Goal: Task Accomplishment & Management: Manage account settings

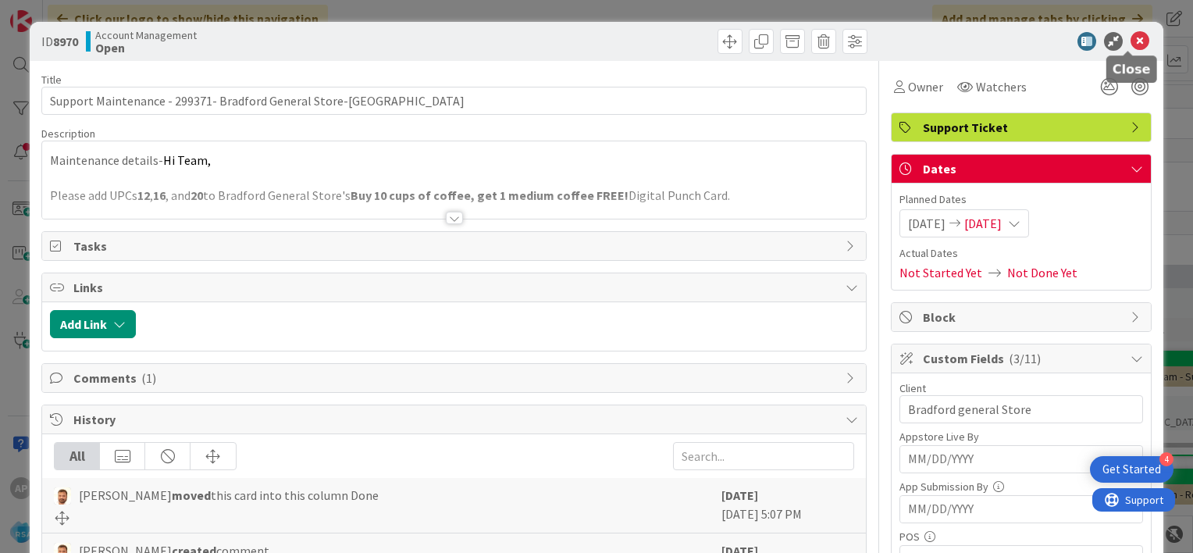
click at [1131, 38] on icon at bounding box center [1140, 41] width 19 height 19
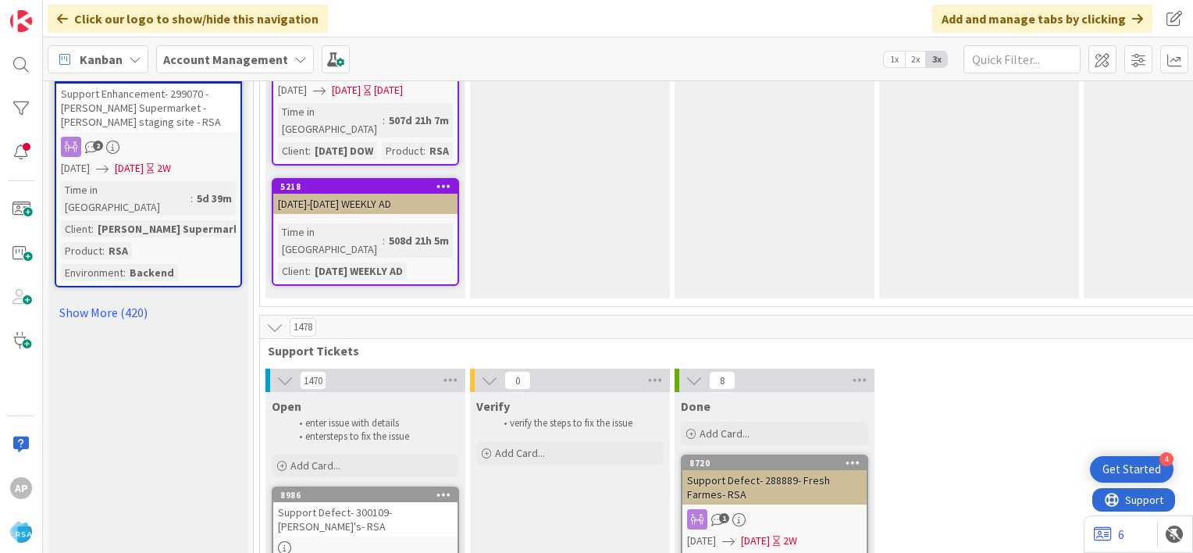
scroll to position [2174, 0]
click at [344, 454] on div "Add Card..." at bounding box center [365, 465] width 187 height 23
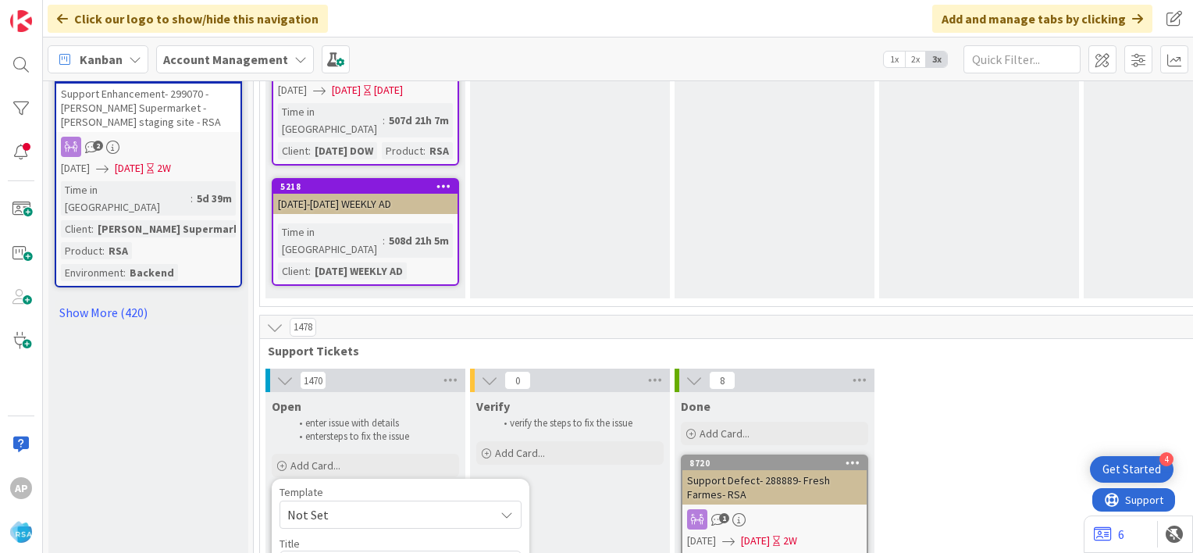
click at [336, 504] on span "Not Set" at bounding box center [384, 514] width 195 height 20
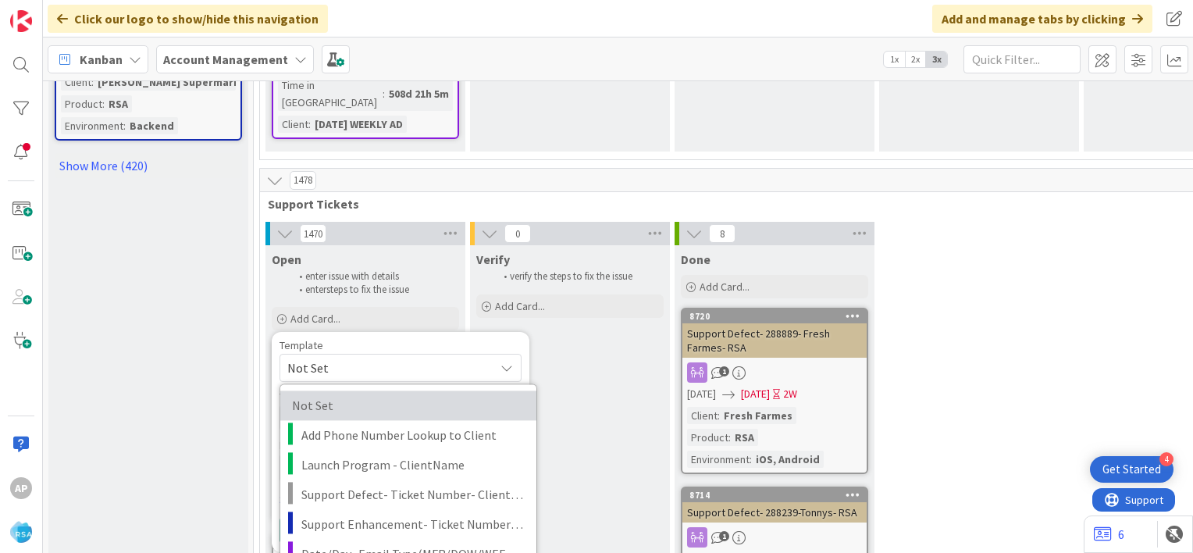
scroll to position [2320, 0]
type textarea "x"
type textarea "Support Maintenance - Ticket Number-"
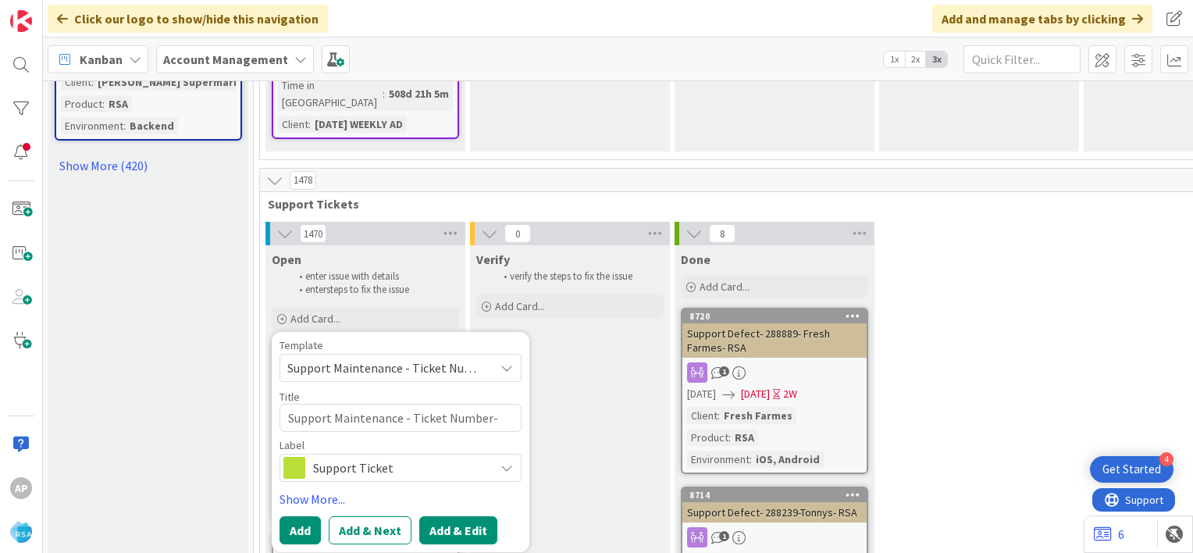
click at [461, 516] on button "Add & Edit" at bounding box center [458, 530] width 78 height 28
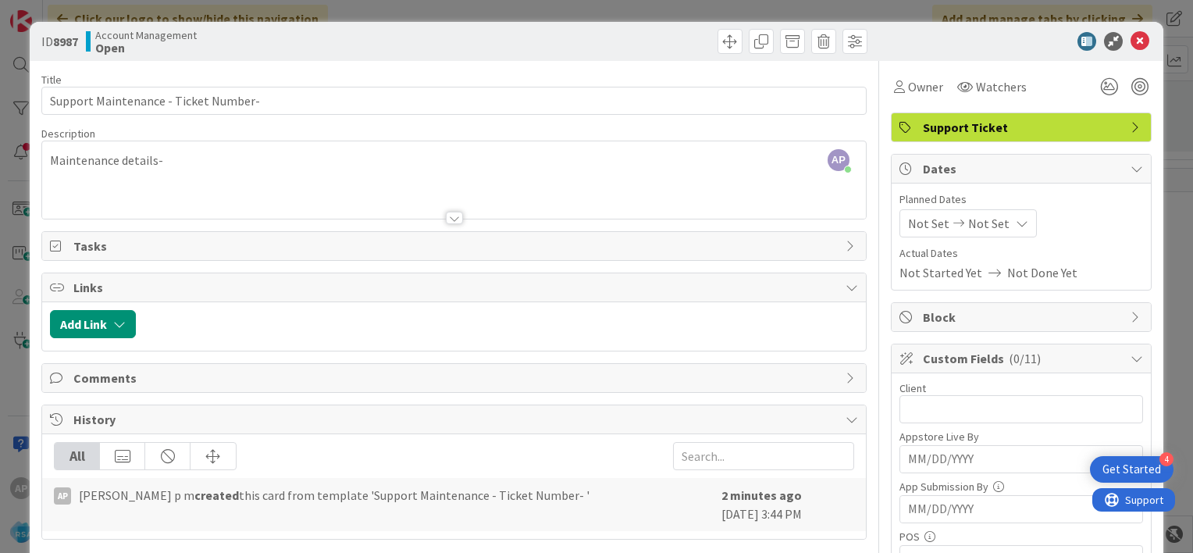
click at [908, 222] on span "Not Set" at bounding box center [928, 223] width 41 height 19
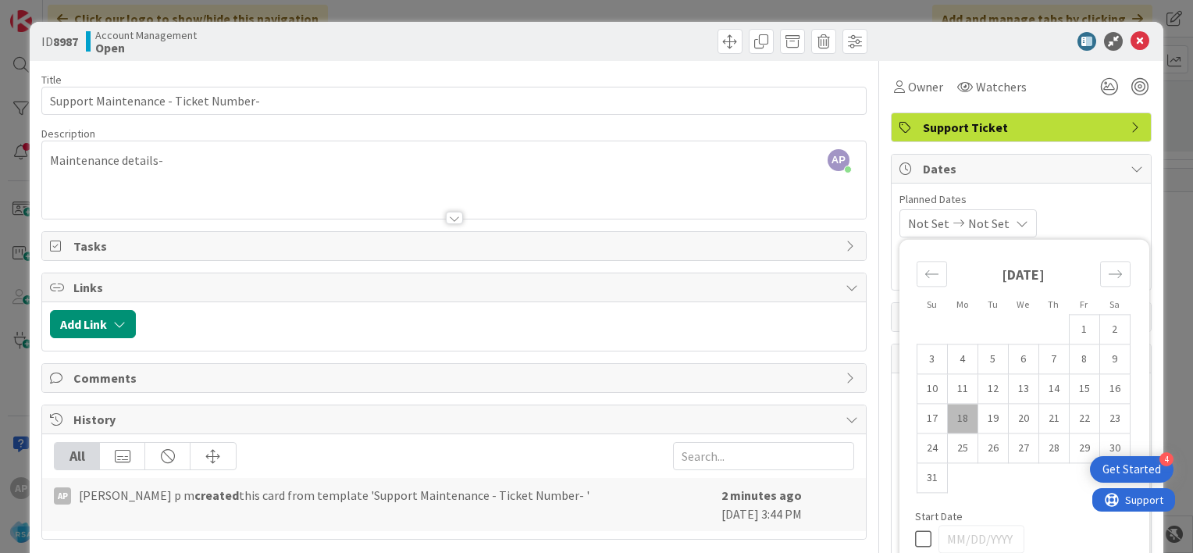
click at [949, 415] on td "18" at bounding box center [962, 419] width 30 height 30
type input "[DATE]"
click at [1074, 443] on td "29" at bounding box center [1084, 448] width 30 height 30
type input "[DATE]"
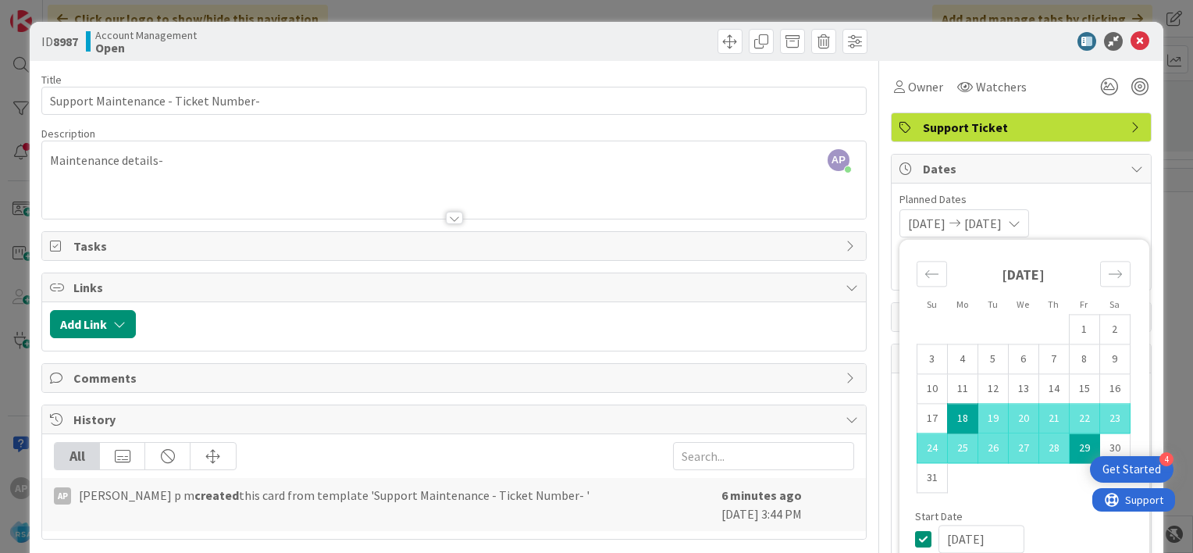
click at [1069, 475] on td "Calendar" at bounding box center [1084, 478] width 30 height 30
click at [1095, 214] on div "[DATE] [DATE] Su Mo Tu We Th Fr Sa [DATE] 1 2 3 4 5 6 7 8 9 10 11 12 13 14 15 1…" at bounding box center [1021, 223] width 244 height 28
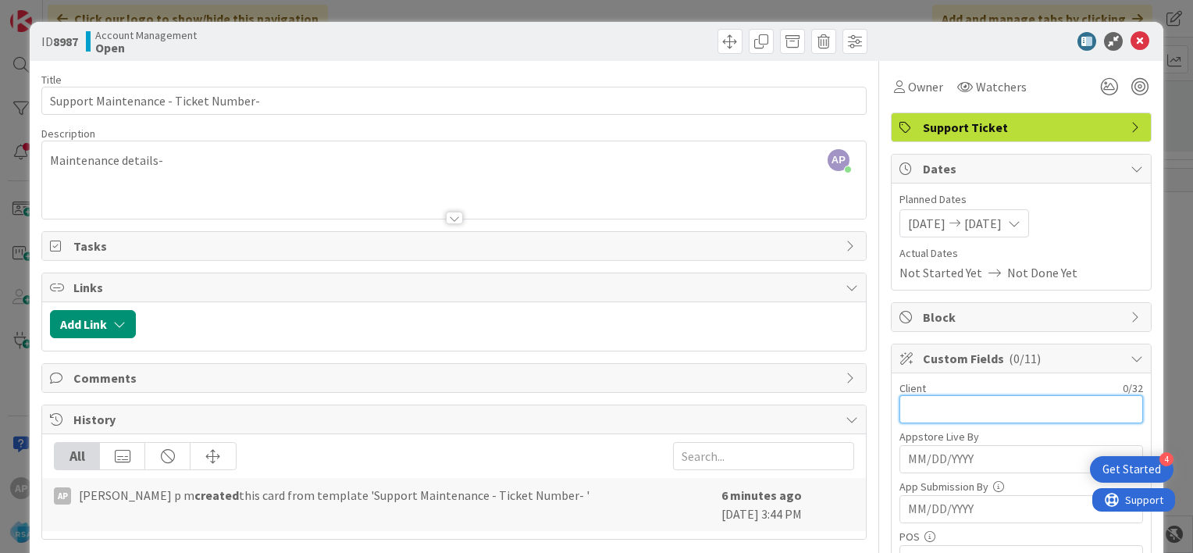
click at [899, 408] on input "text" at bounding box center [1021, 409] width 244 height 28
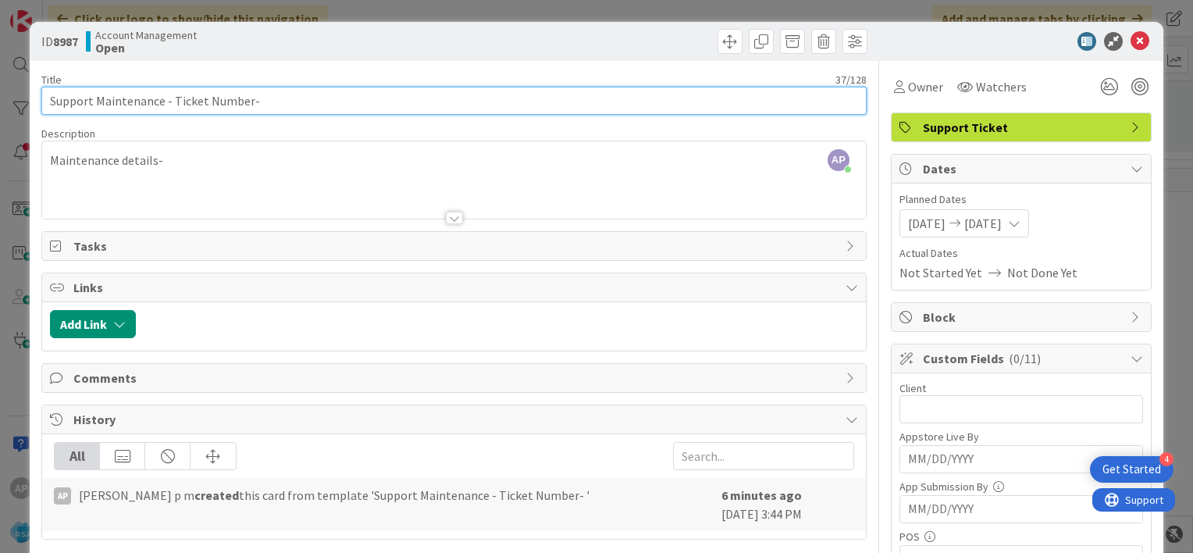
click at [275, 103] on input "Support Maintenance - Ticket Number-" at bounding box center [453, 101] width 825 height 28
paste input "[PERSON_NAME] Pic N Sav"
click at [246, 101] on input "Support Maintenance - Ticket Number- [PERSON_NAME] Pic N Sav" at bounding box center [453, 101] width 825 height 28
paste input "#300126"
click at [178, 100] on input "Support Maintenance - #300126- [PERSON_NAME] Pic N Sav" at bounding box center [453, 101] width 825 height 28
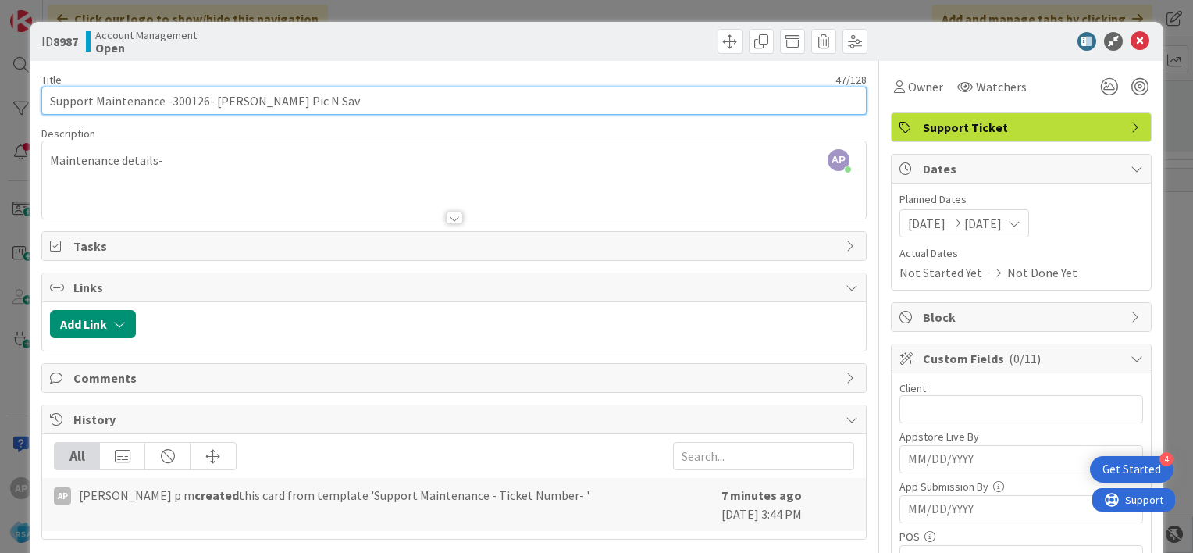
click at [311, 105] on input "Support Maintenance -300126- [PERSON_NAME] Pic N Sav" at bounding box center [453, 101] width 825 height 28
type input "Support Maintenance -300126- [PERSON_NAME] Pic N Sav-RSA"
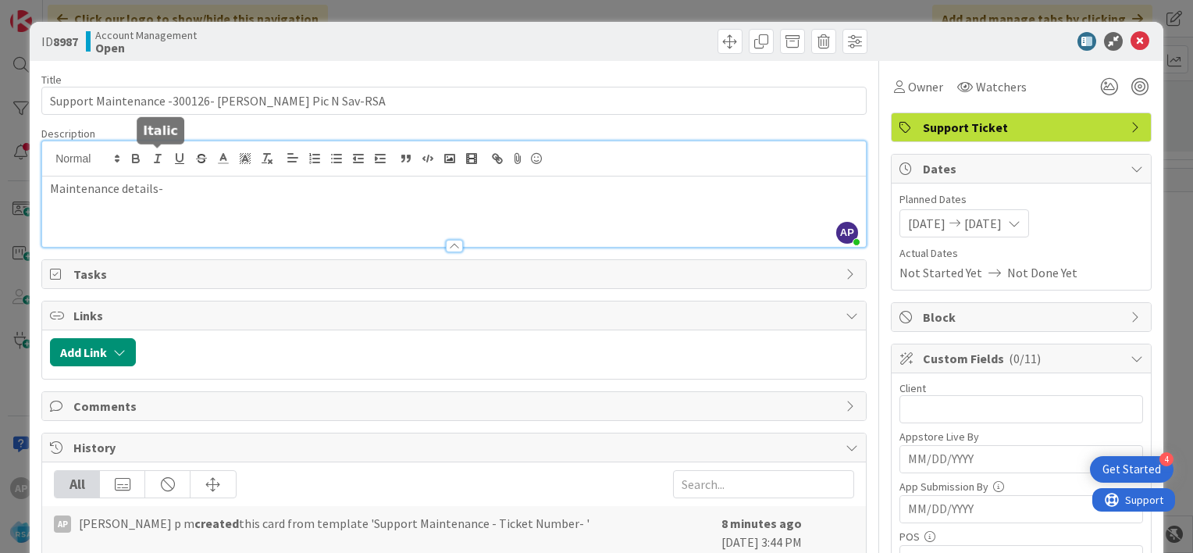
click at [165, 162] on div "AP [PERSON_NAME] p m joined 7 m ago Maintenance details-" at bounding box center [454, 193] width 824 height 105
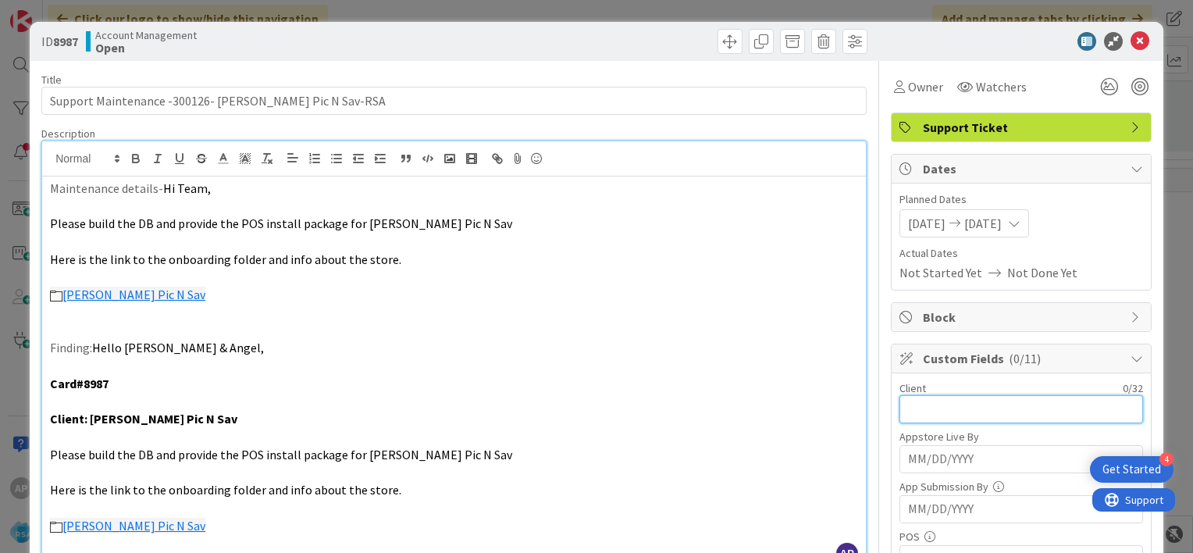
click at [908, 406] on input "text" at bounding box center [1021, 409] width 244 height 28
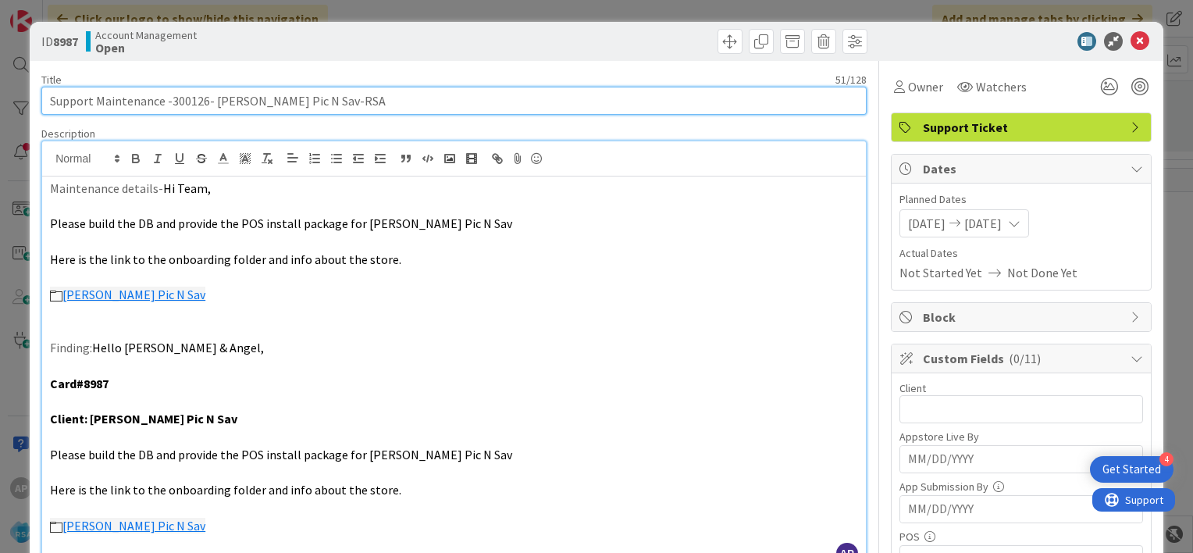
drag, startPoint x: 212, startPoint y: 101, endPoint x: 302, endPoint y: 104, distance: 89.8
click at [302, 104] on input "Support Maintenance -300126- [PERSON_NAME] Pic N Sav-RSA" at bounding box center [453, 101] width 825 height 28
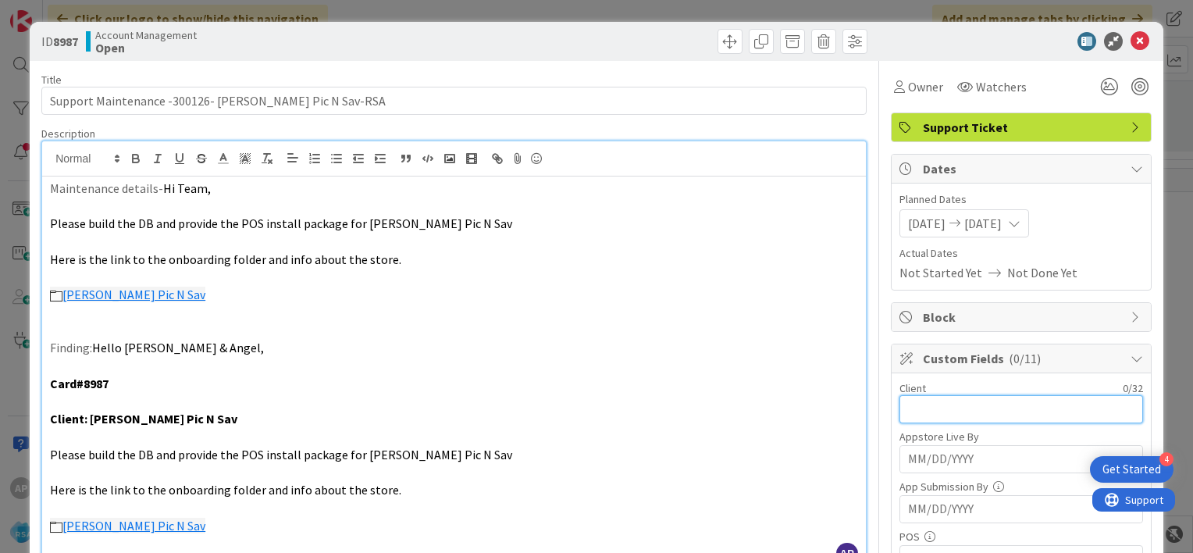
click at [917, 405] on input "text" at bounding box center [1021, 409] width 244 height 28
paste input "[PERSON_NAME] Pic N Sav"
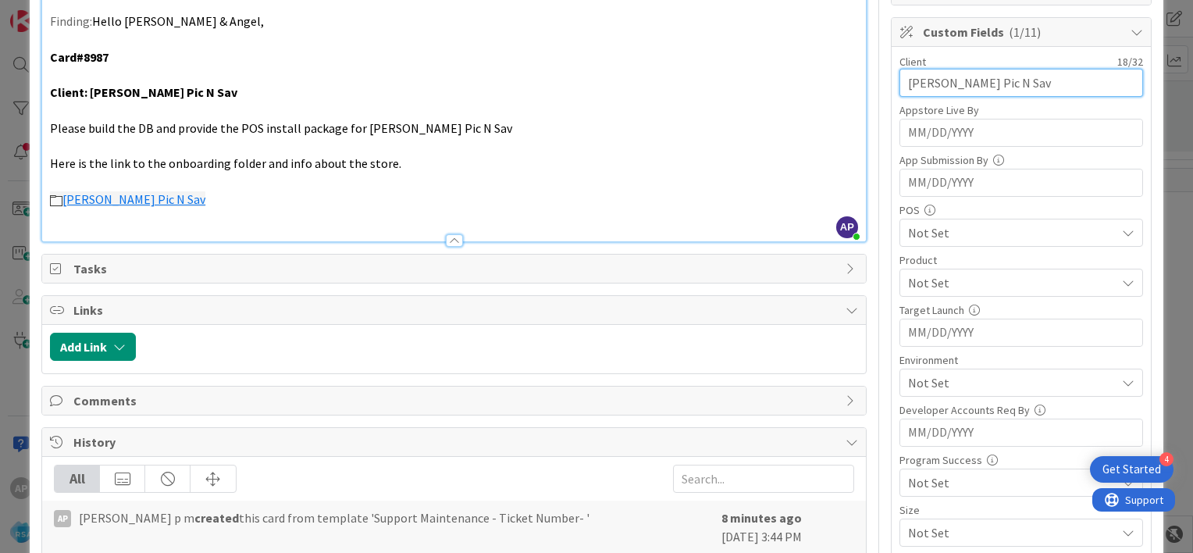
scroll to position [331, 0]
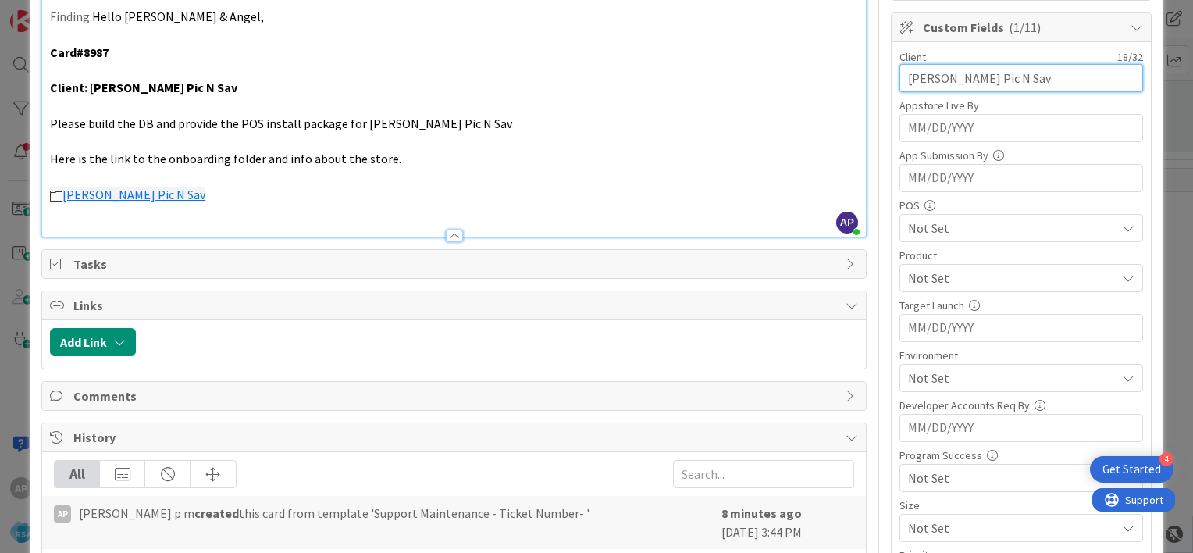
type input "[PERSON_NAME] Pic N Sav"
click at [942, 270] on span "Not Set" at bounding box center [1012, 278] width 208 height 19
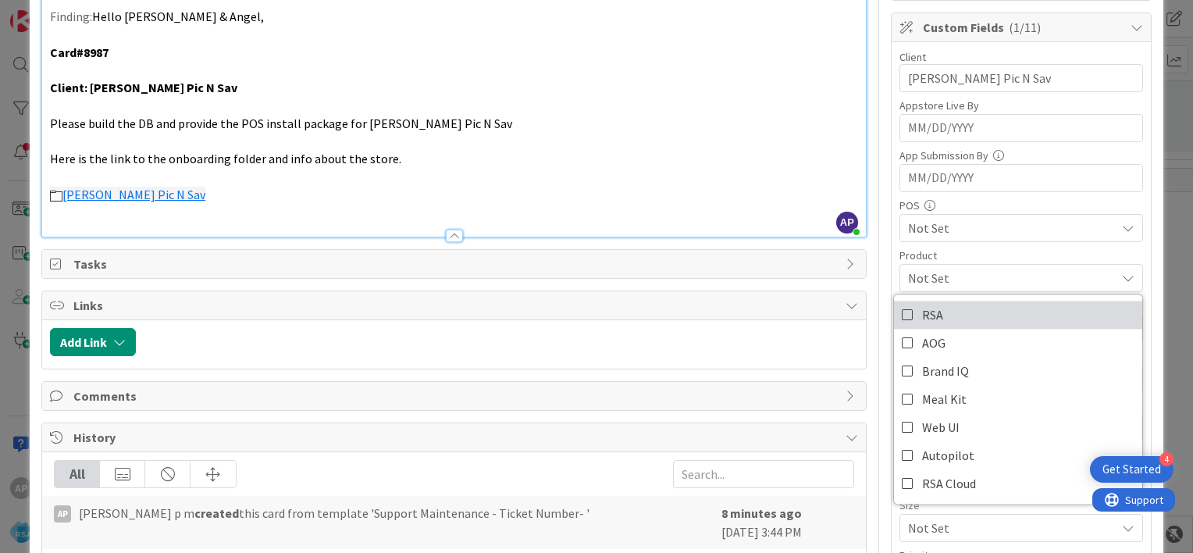
click at [902, 314] on icon at bounding box center [908, 314] width 12 height 23
click at [966, 278] on span "RSA" at bounding box center [1012, 278] width 208 height 19
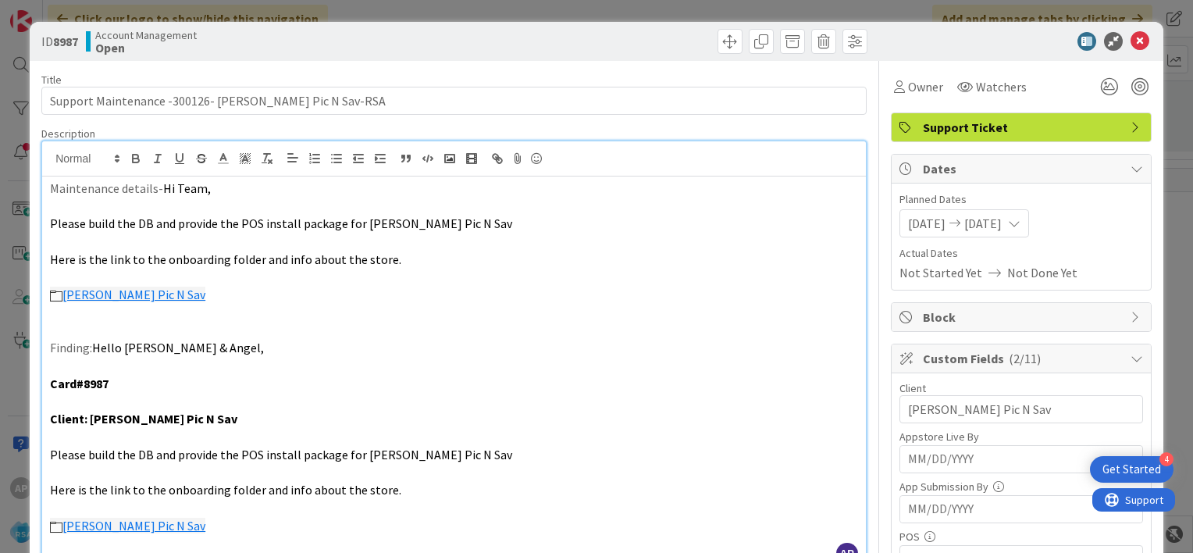
scroll to position [0, 0]
click at [1131, 37] on icon at bounding box center [1140, 41] width 19 height 19
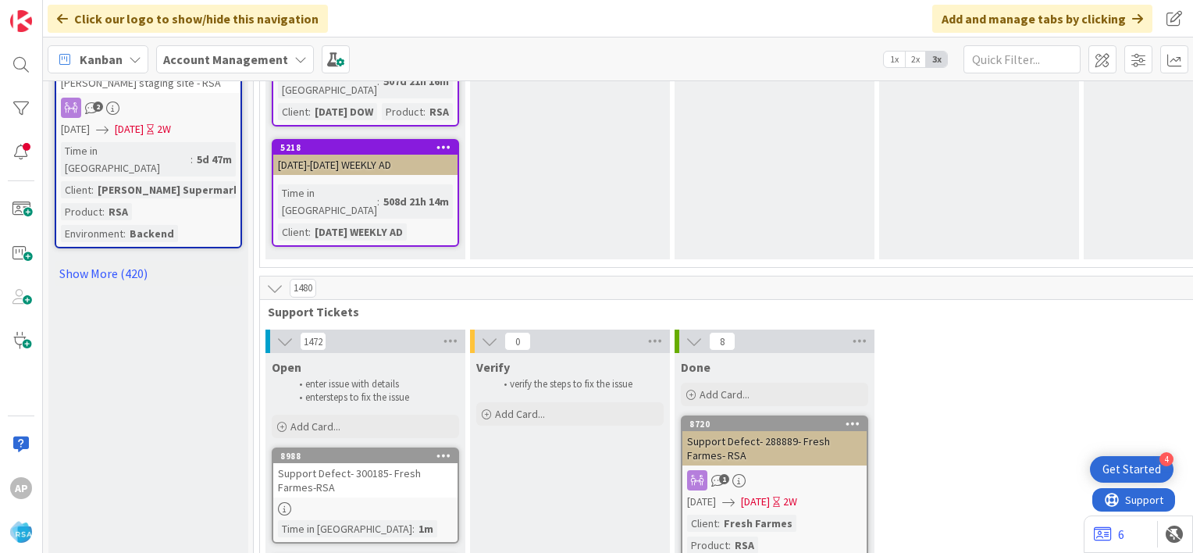
scroll to position [2174, 0]
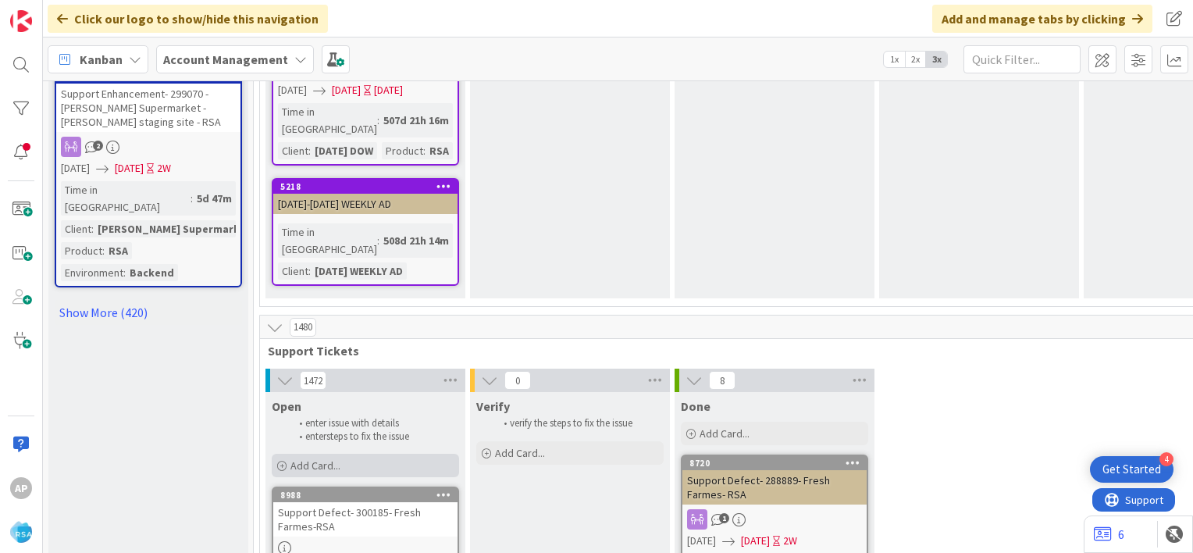
click at [324, 458] on span "Add Card..." at bounding box center [315, 465] width 50 height 14
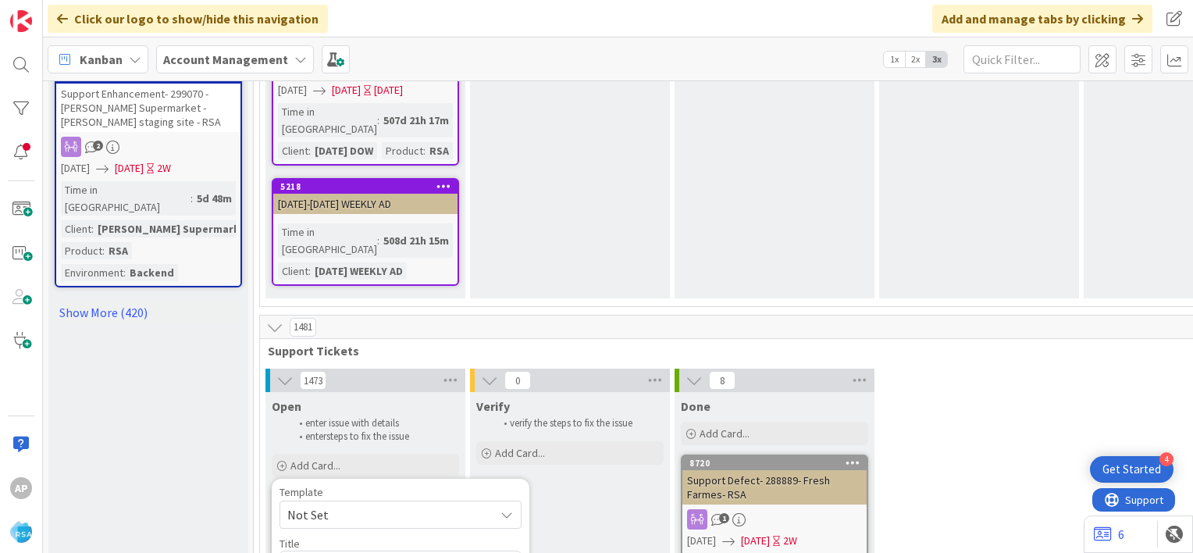
click at [326, 504] on span "Not Set" at bounding box center [384, 514] width 195 height 20
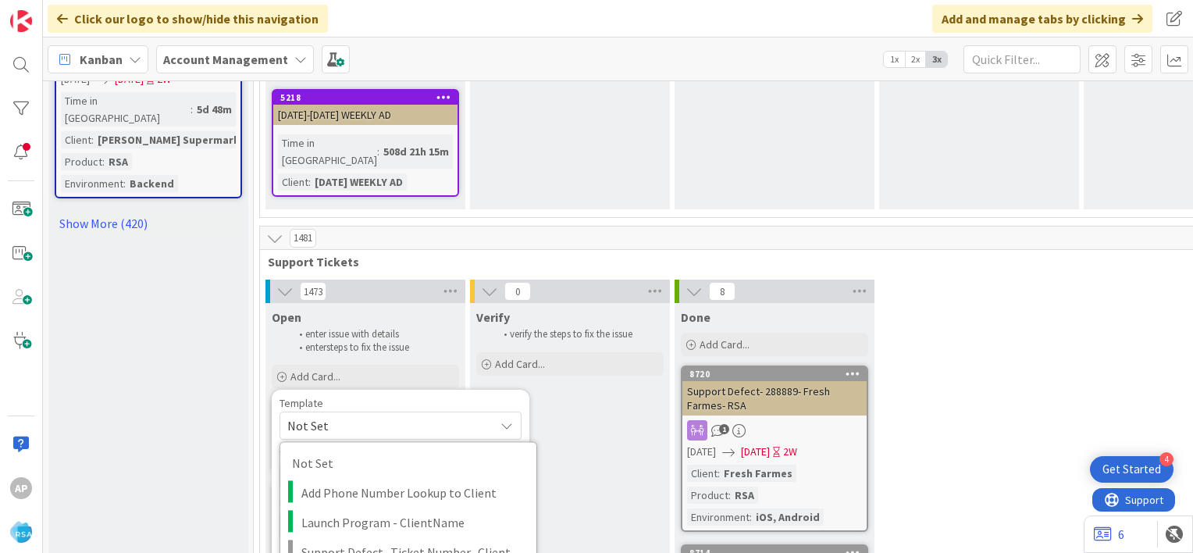
scroll to position [2261, 0]
type textarea "x"
type textarea "Support Maintenance - Ticket Number-"
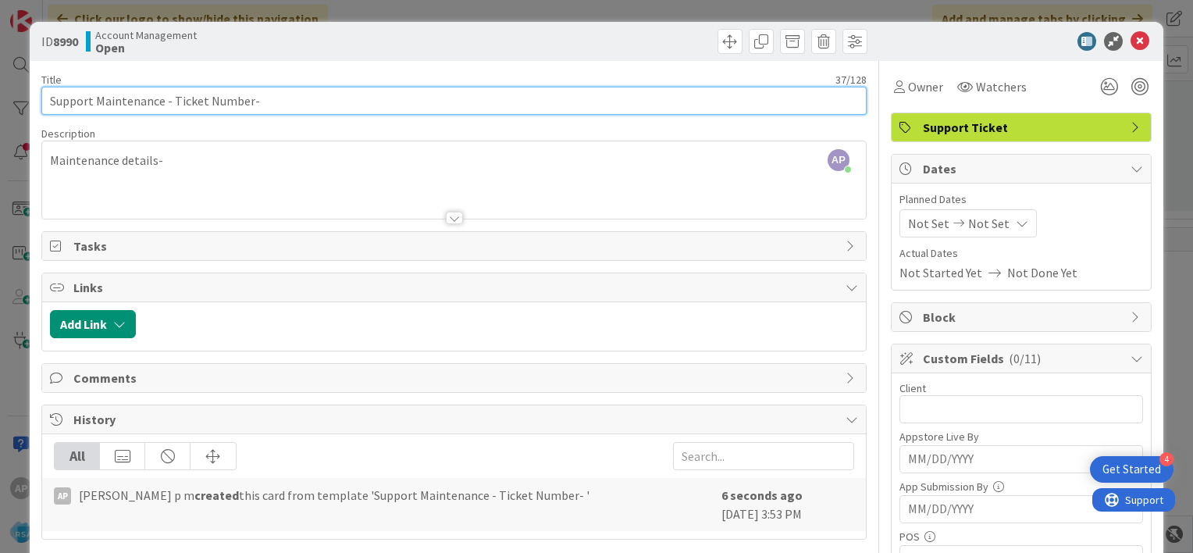
drag, startPoint x: 247, startPoint y: 101, endPoint x: 173, endPoint y: 97, distance: 74.3
click at [173, 97] on input "Support Maintenance - Ticket Number-" at bounding box center [453, 101] width 825 height 28
paste input "#300130"
click at [173, 97] on input "Support Maintenance - #300130-" at bounding box center [453, 101] width 825 height 28
click at [225, 103] on input "Support Maintenance - 300130-" at bounding box center [453, 101] width 825 height 28
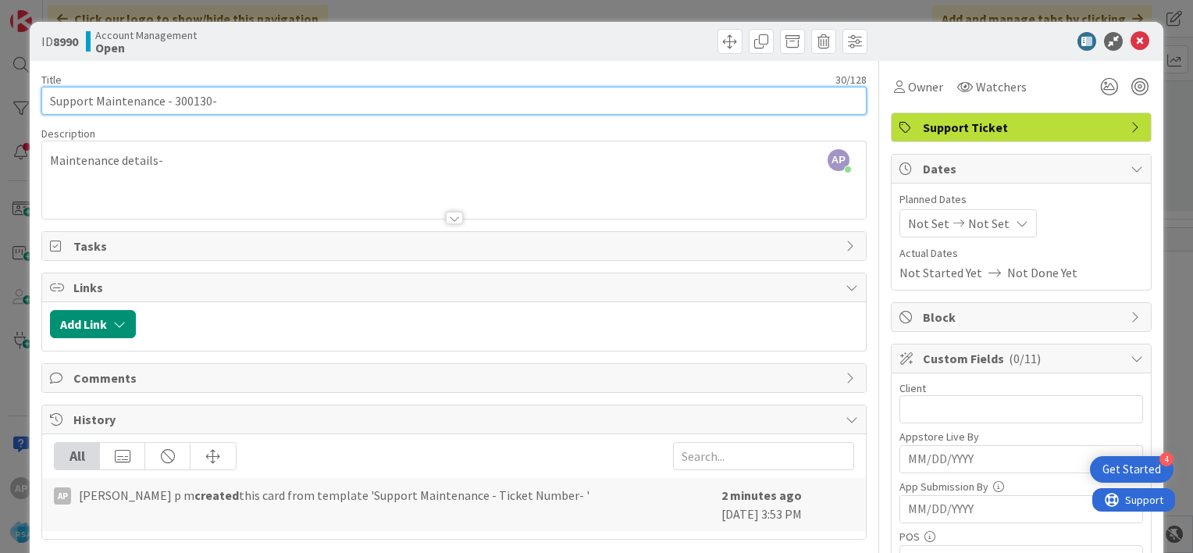
paste input "Jack & [PERSON_NAME] Food Center"
type input "Support Maintenance - 300130- Jack & [PERSON_NAME] Food Center-RSA"
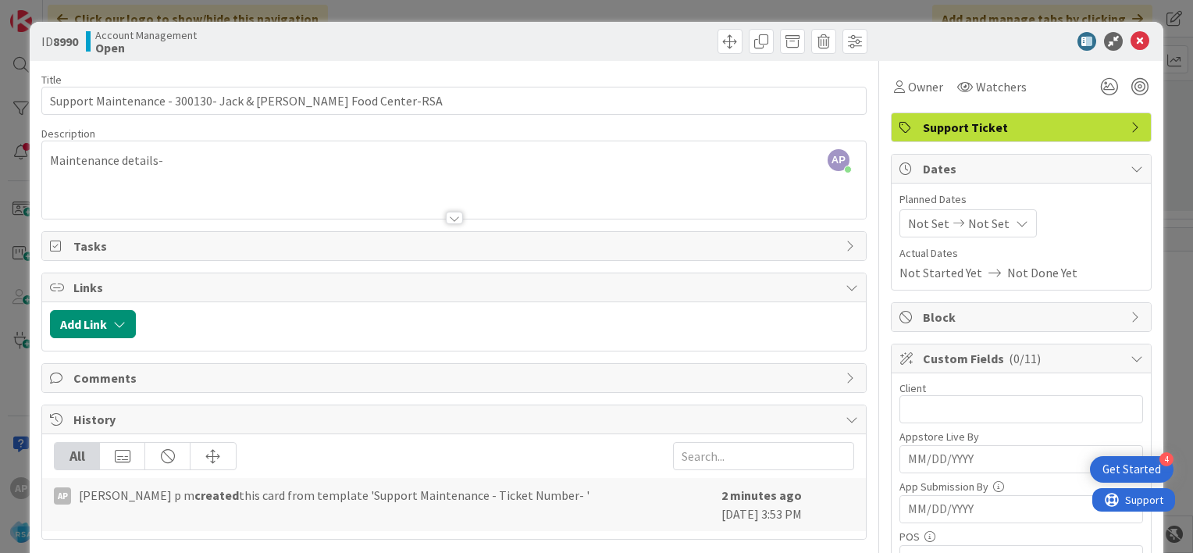
click at [446, 215] on div at bounding box center [454, 218] width 17 height 12
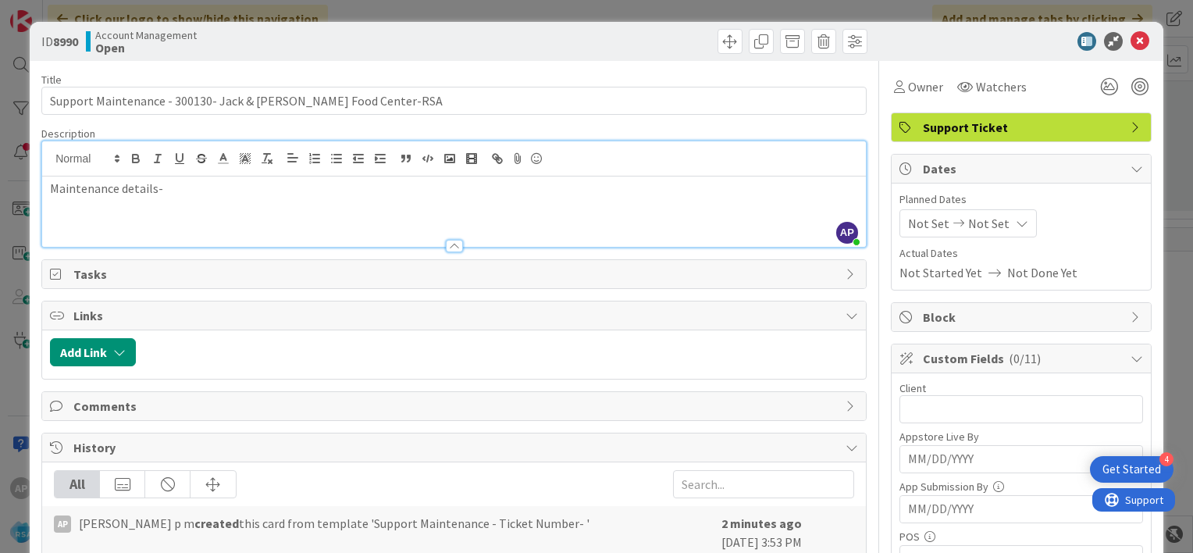
click at [187, 191] on p "Maintenance details-" at bounding box center [454, 189] width 808 height 18
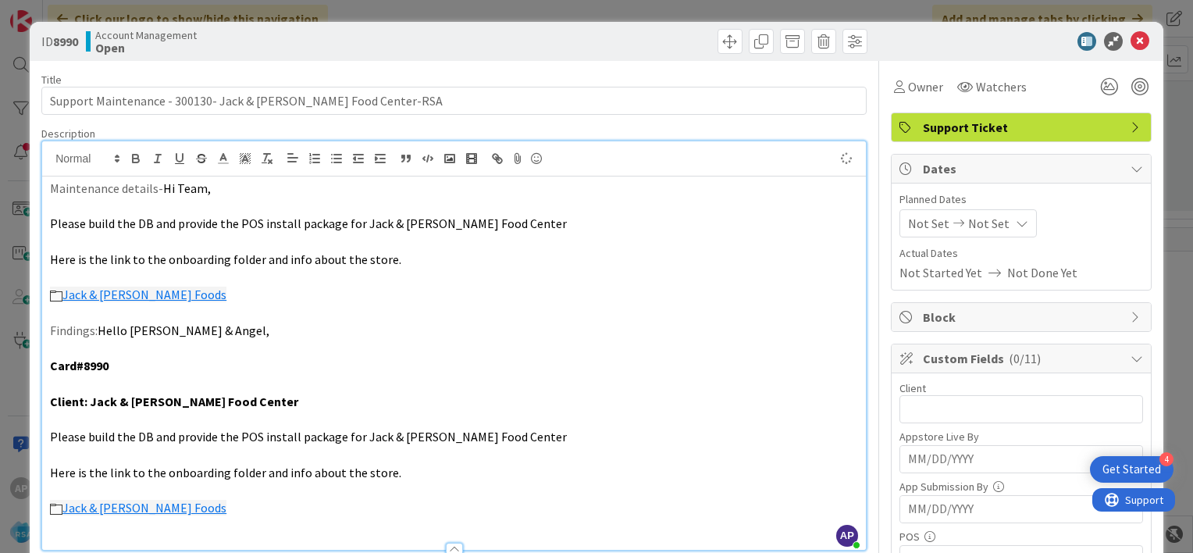
click at [921, 223] on span "Not Set" at bounding box center [928, 223] width 41 height 19
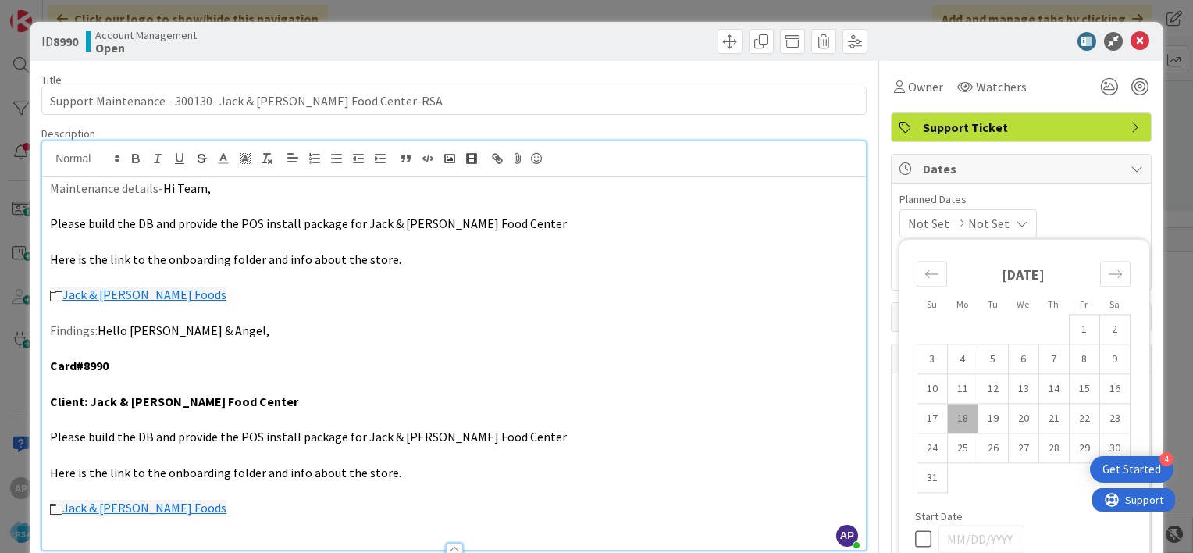
click at [952, 415] on td "18" at bounding box center [962, 419] width 30 height 30
type input "[DATE]"
click at [1071, 450] on td "29" at bounding box center [1084, 448] width 30 height 30
type input "[DATE]"
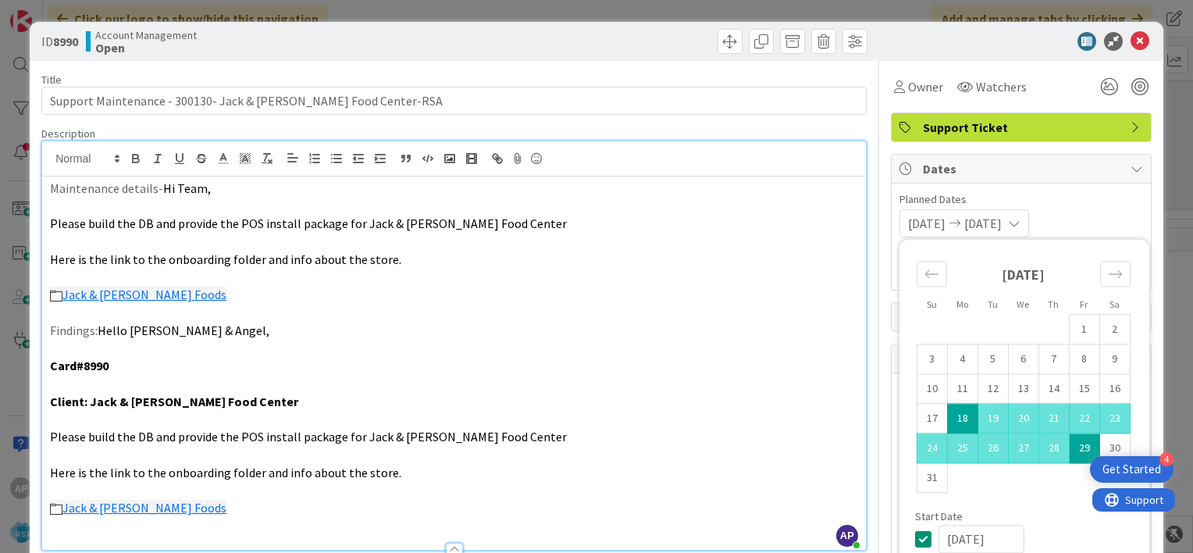
click at [1081, 206] on span "Planned Dates" at bounding box center [1021, 199] width 244 height 16
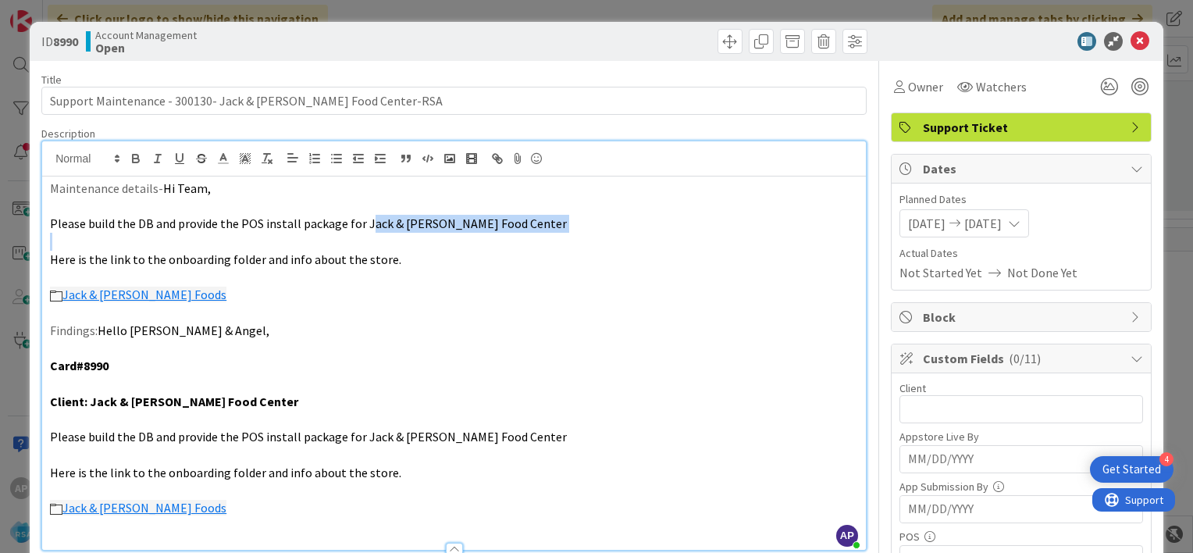
drag, startPoint x: 362, startPoint y: 225, endPoint x: 423, endPoint y: 237, distance: 62.2
click at [423, 237] on div "Maintenance details- Hi Team, Please build the DB and provide the POS install p…" at bounding box center [454, 362] width 824 height 373
click at [473, 228] on span "Please build the DB and provide the POS install package for Jack & [PERSON_NAME…" at bounding box center [308, 223] width 517 height 16
drag, startPoint x: 480, startPoint y: 228, endPoint x: 361, endPoint y: 222, distance: 119.6
click at [361, 222] on p "Please build the DB and provide the POS install package for Jack & [PERSON_NAME…" at bounding box center [454, 224] width 808 height 18
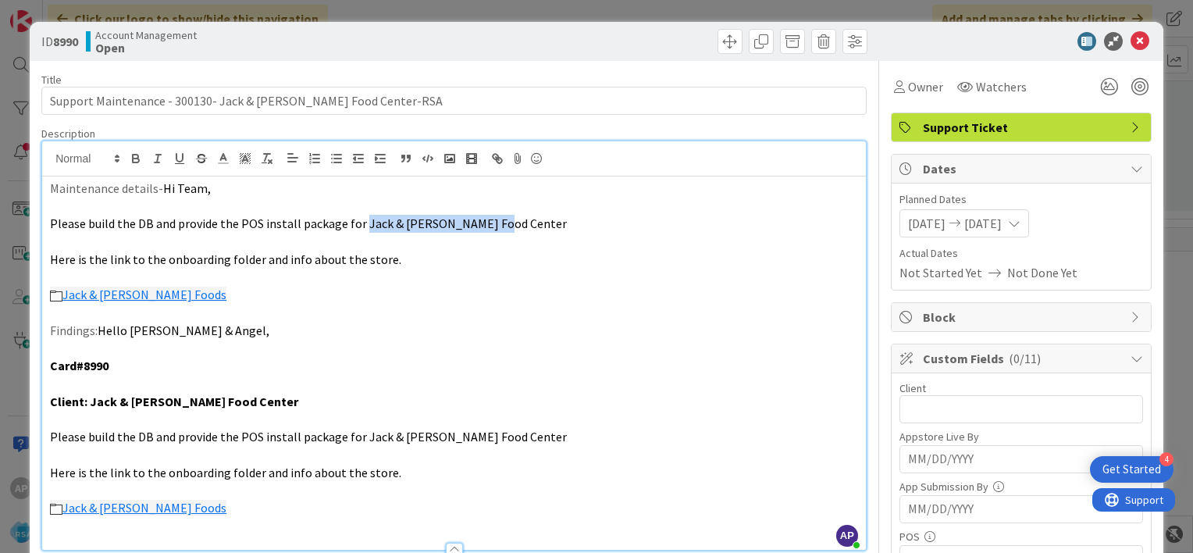
copy span "Jack & [PERSON_NAME] Food Center"
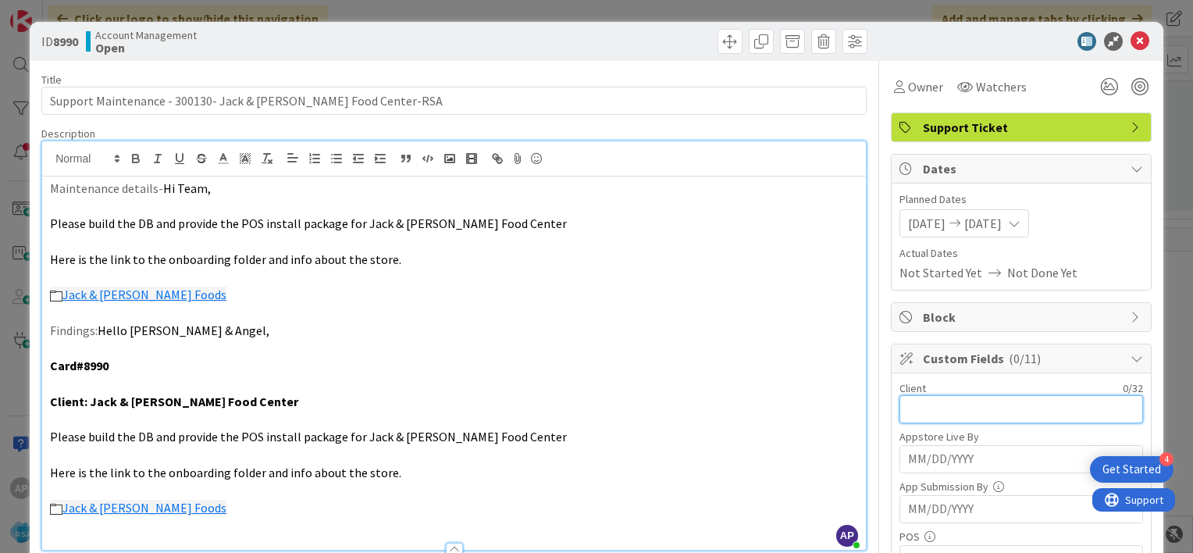
click at [899, 406] on input "text" at bounding box center [1021, 409] width 244 height 28
paste input "Jack & [PERSON_NAME] Food Center"
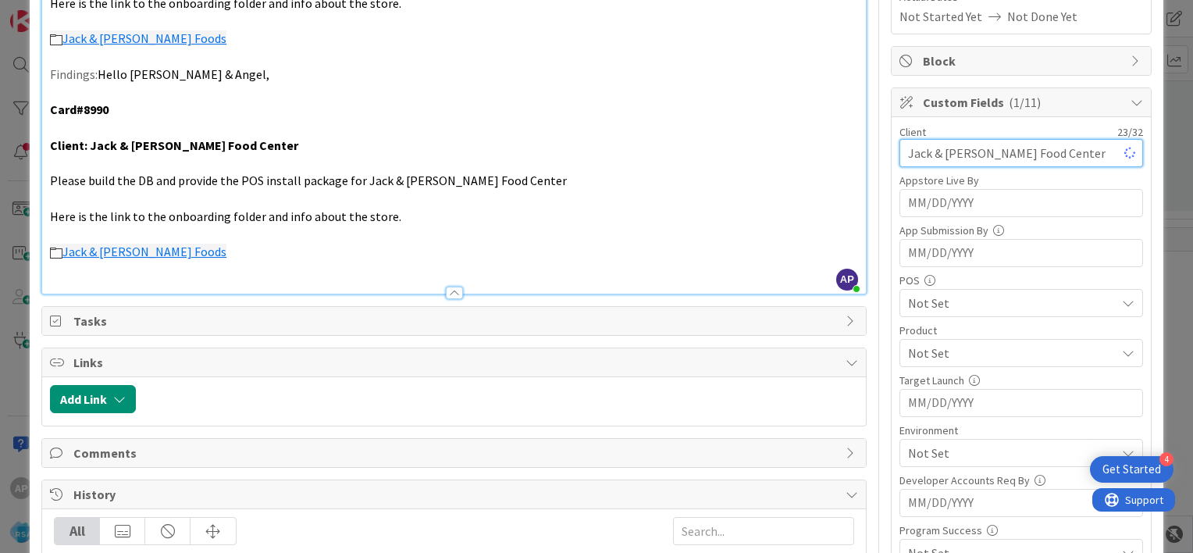
scroll to position [265, 0]
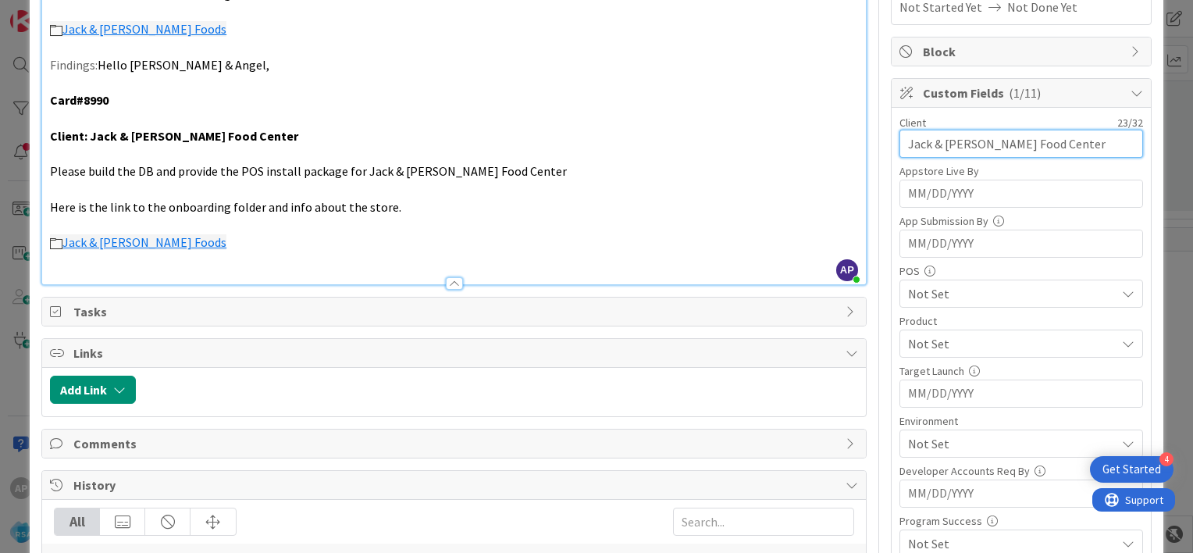
type input "Jack & [PERSON_NAME] Food Center"
click at [910, 335] on span "Not Set" at bounding box center [1012, 343] width 208 height 19
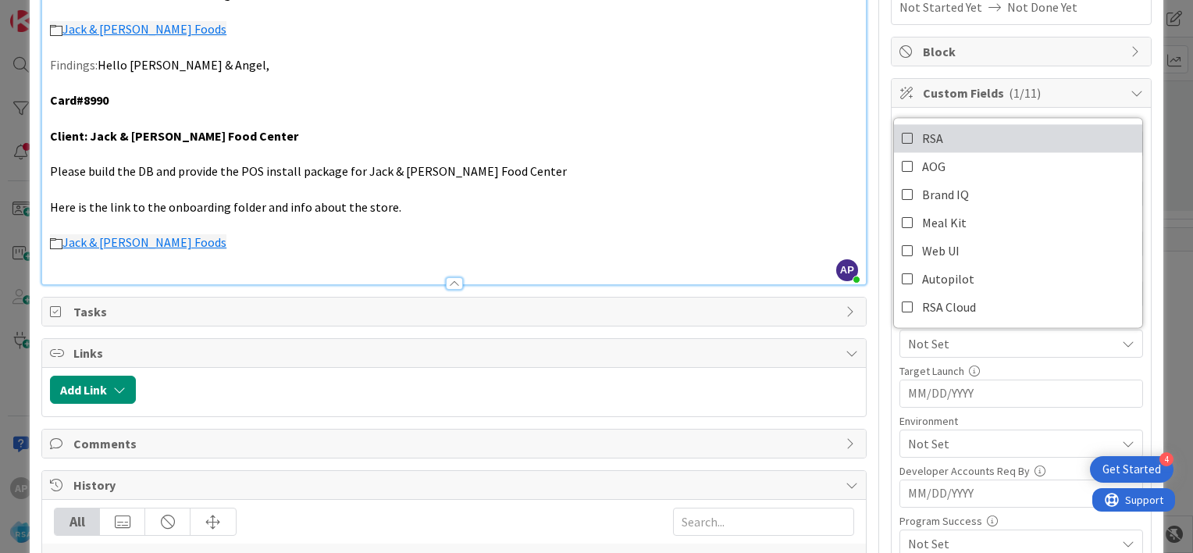
click at [902, 134] on icon at bounding box center [908, 137] width 12 height 23
click at [892, 376] on div "Client 23 / 32 Jack & [PERSON_NAME] Food Center Appstore Live By Navigate forwa…" at bounding box center [1021, 386] width 259 height 557
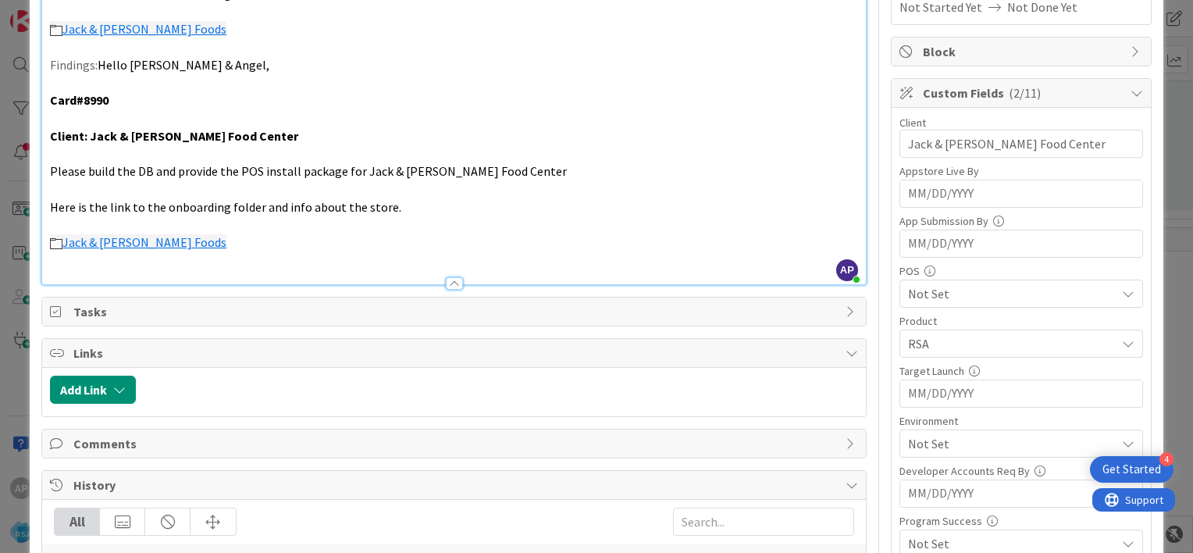
click at [926, 447] on span "Not Set" at bounding box center [1012, 443] width 208 height 19
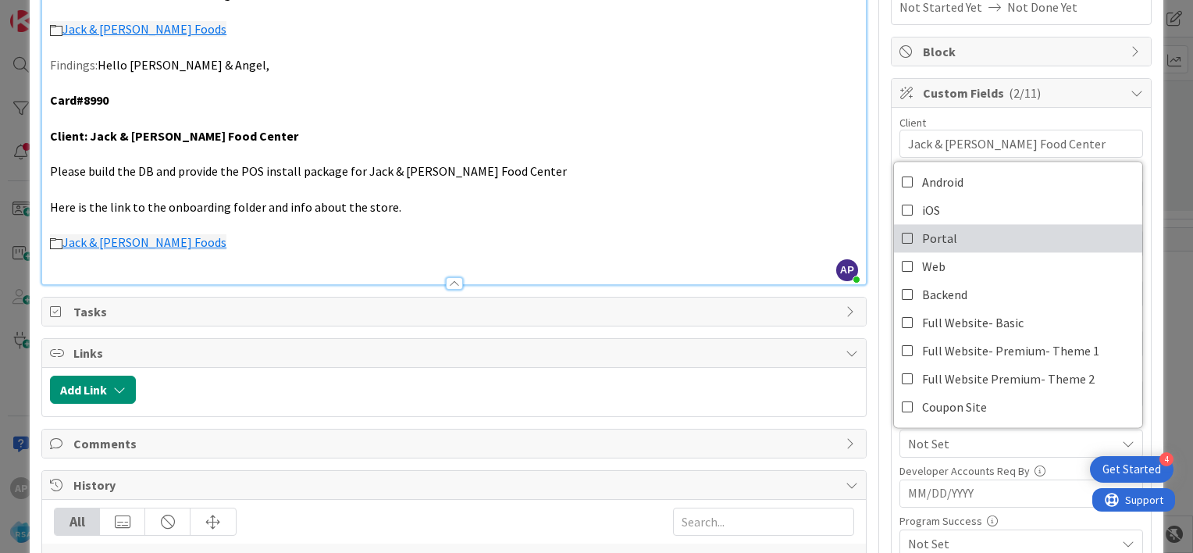
click at [902, 232] on icon at bounding box center [908, 237] width 12 height 23
click at [892, 453] on div "Client 23 / 32 Jack & [PERSON_NAME] Food Center Appstore Live By Navigate forwa…" at bounding box center [1021, 386] width 259 height 557
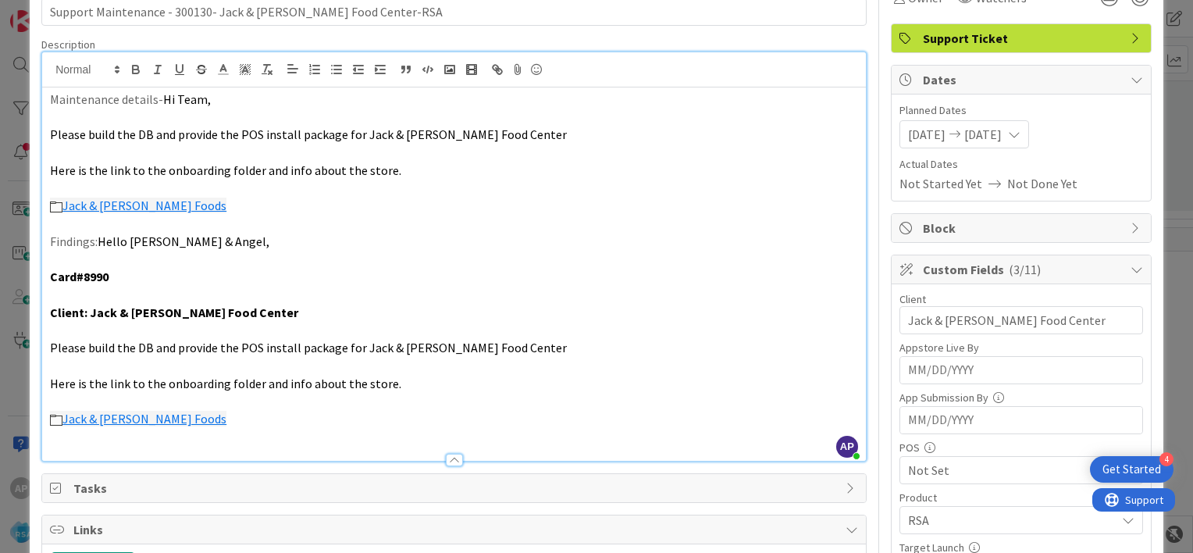
scroll to position [0, 0]
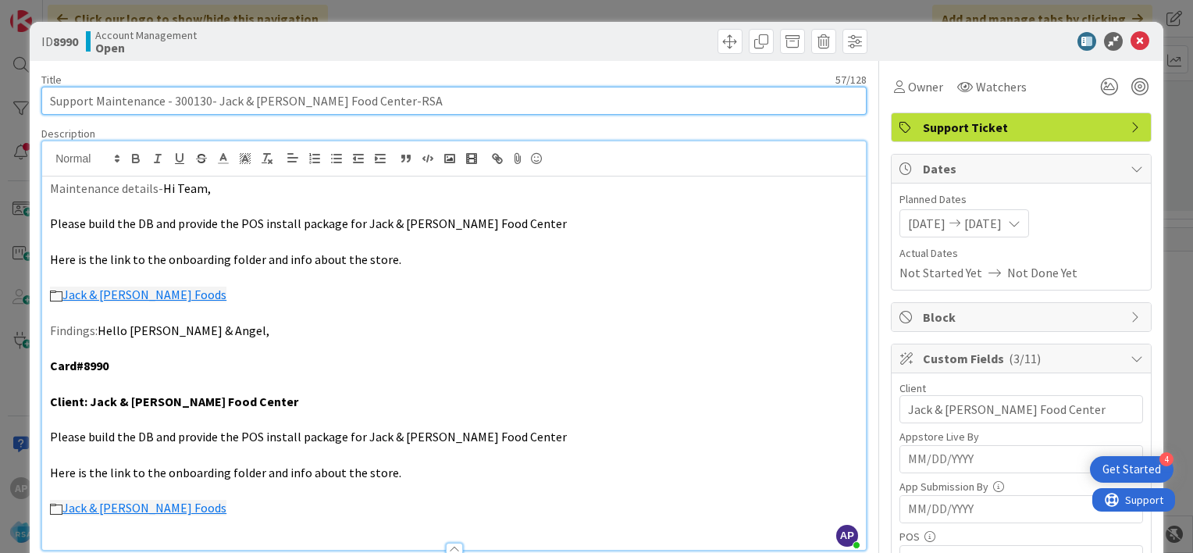
drag, startPoint x: 172, startPoint y: 101, endPoint x: 334, endPoint y: 116, distance: 163.1
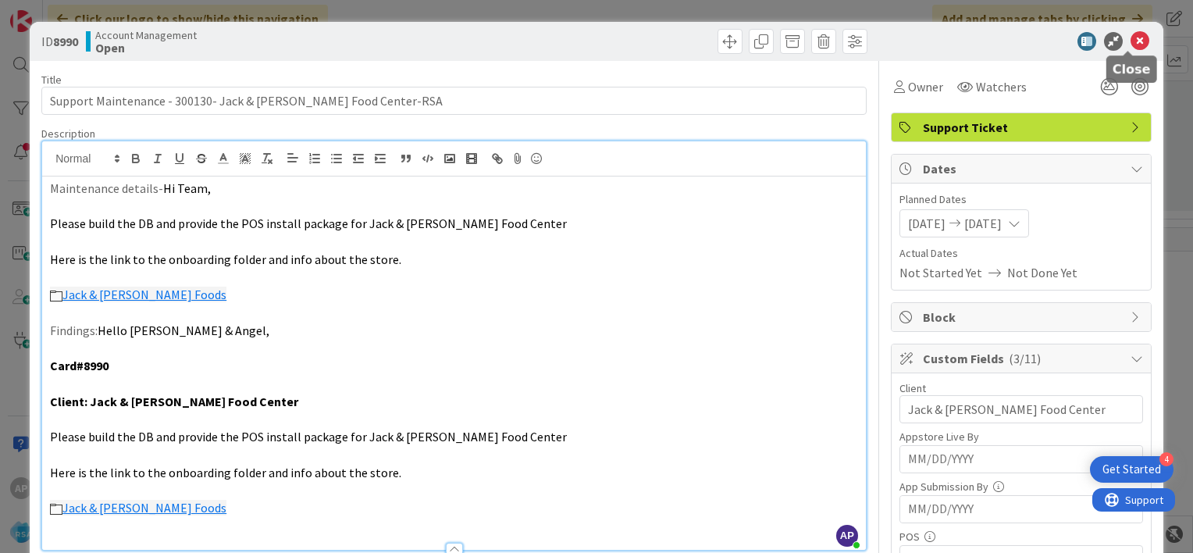
click at [1134, 38] on icon at bounding box center [1140, 41] width 19 height 19
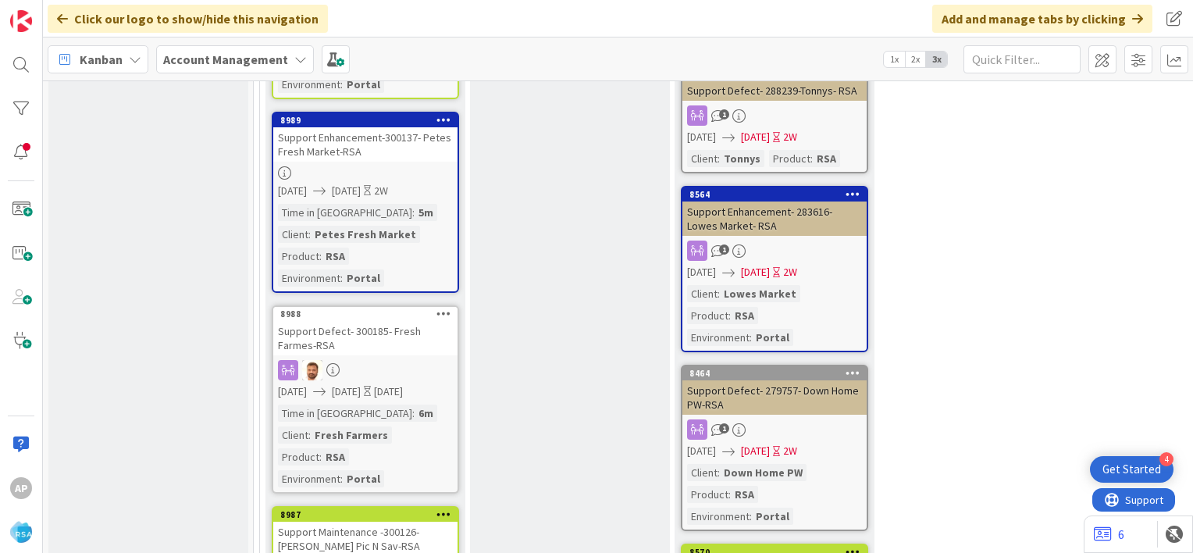
scroll to position [2744, 0]
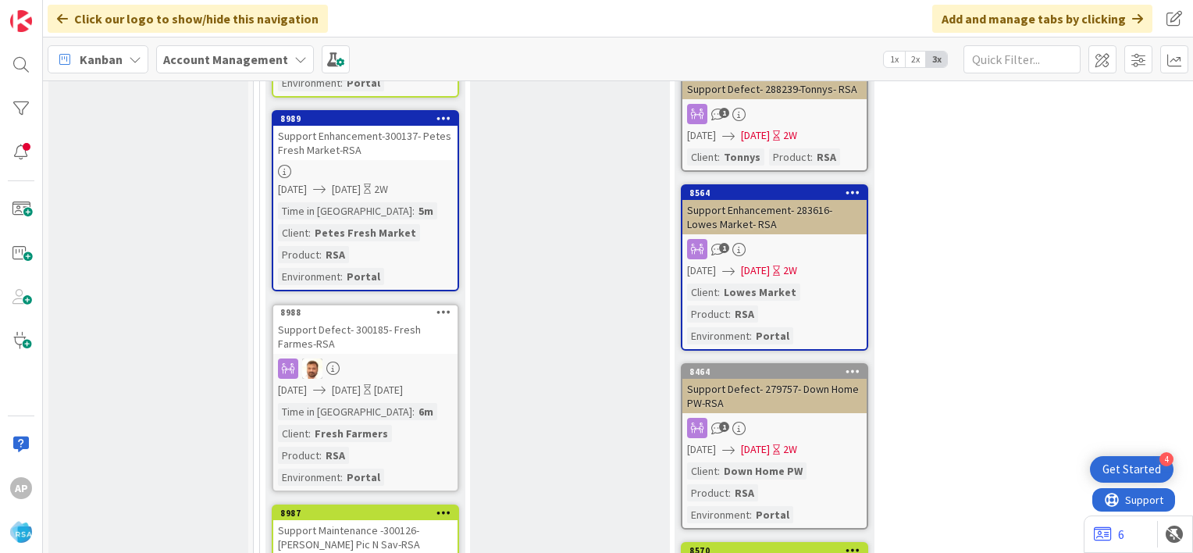
click at [393, 520] on div "Support Maintenance -300126- [PERSON_NAME] Pic N Sav-RSA" at bounding box center [365, 537] width 184 height 34
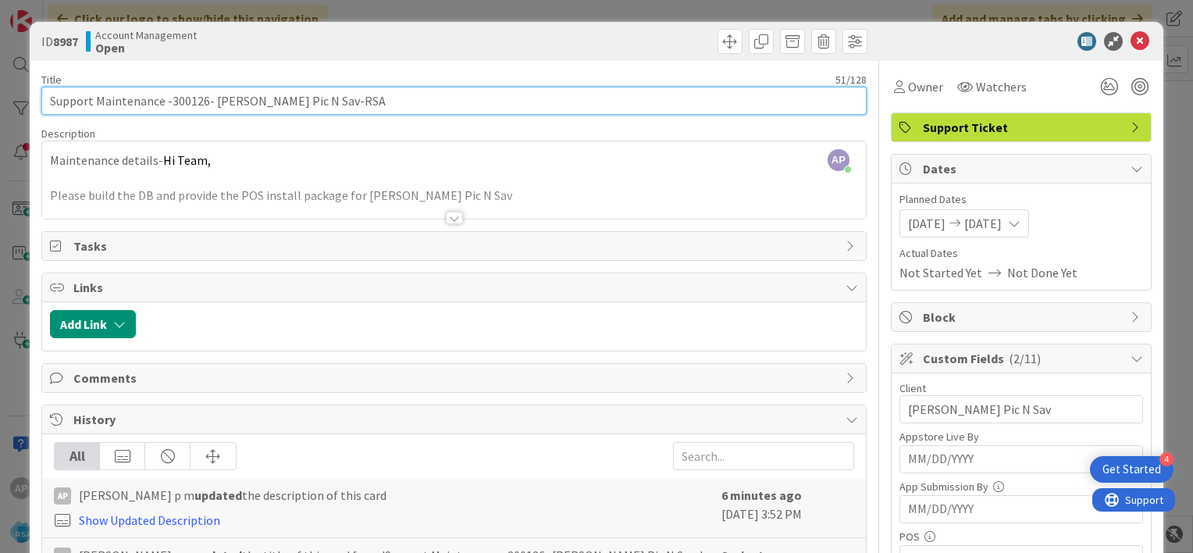
drag, startPoint x: 306, startPoint y: 101, endPoint x: 166, endPoint y: 94, distance: 140.7
click at [166, 94] on input "Support Maintenance -300126- [PERSON_NAME] Pic N Sav-RSA" at bounding box center [453, 101] width 825 height 28
